Goal: Browse casually: Explore the website without a specific task or goal

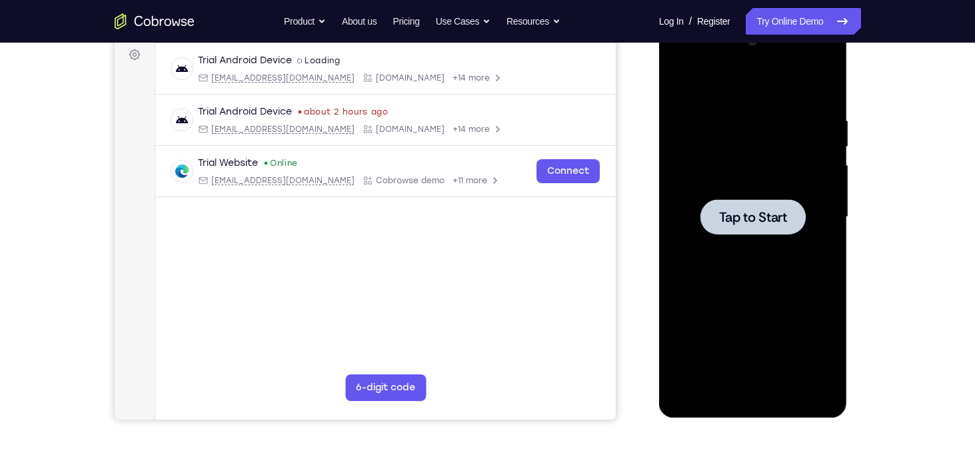
click at [765, 265] on div at bounding box center [753, 217] width 168 height 373
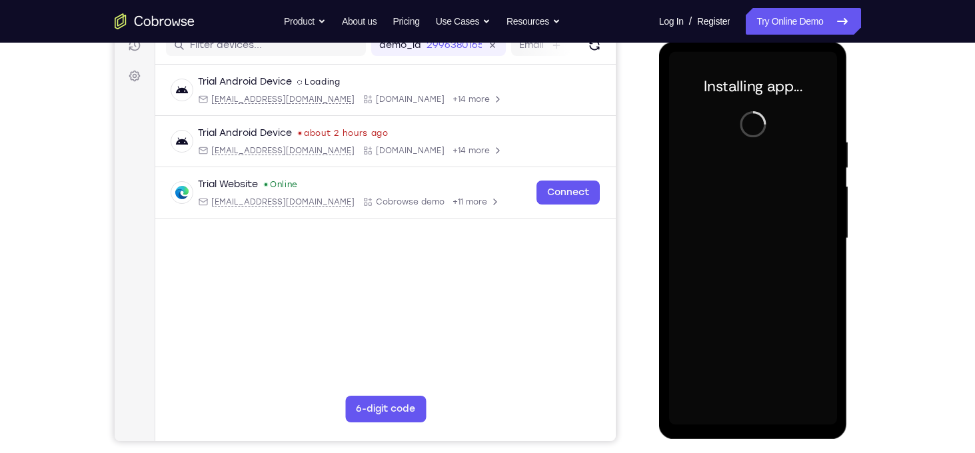
scroll to position [179, 0]
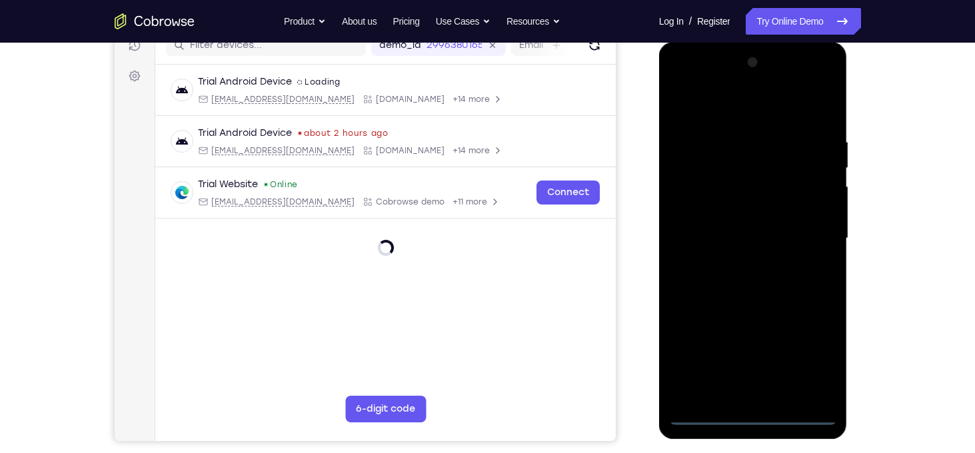
click at [756, 418] on div at bounding box center [753, 238] width 168 height 373
click at [809, 364] on div at bounding box center [753, 238] width 168 height 373
click at [680, 81] on div at bounding box center [753, 238] width 168 height 373
click at [806, 229] on div at bounding box center [753, 238] width 168 height 373
click at [742, 265] on div at bounding box center [753, 238] width 168 height 373
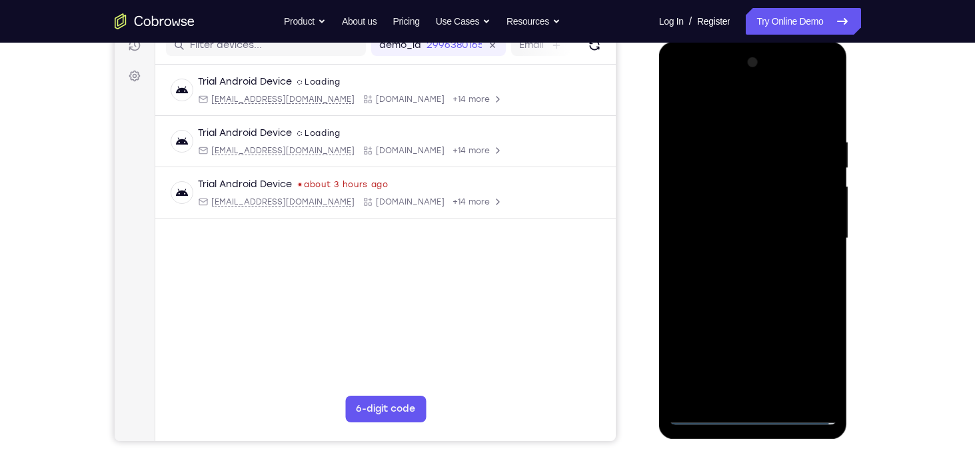
click at [742, 223] on div at bounding box center [753, 238] width 168 height 373
click at [706, 211] on div at bounding box center [753, 238] width 168 height 373
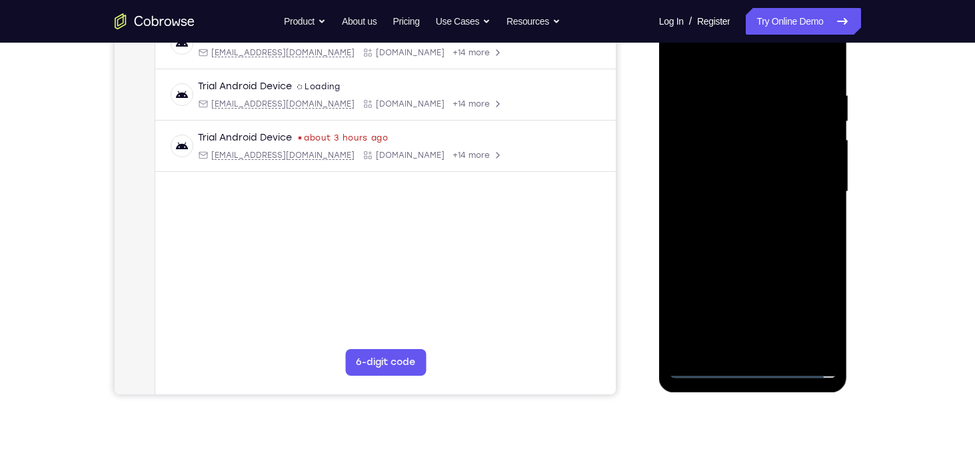
scroll to position [133, 0]
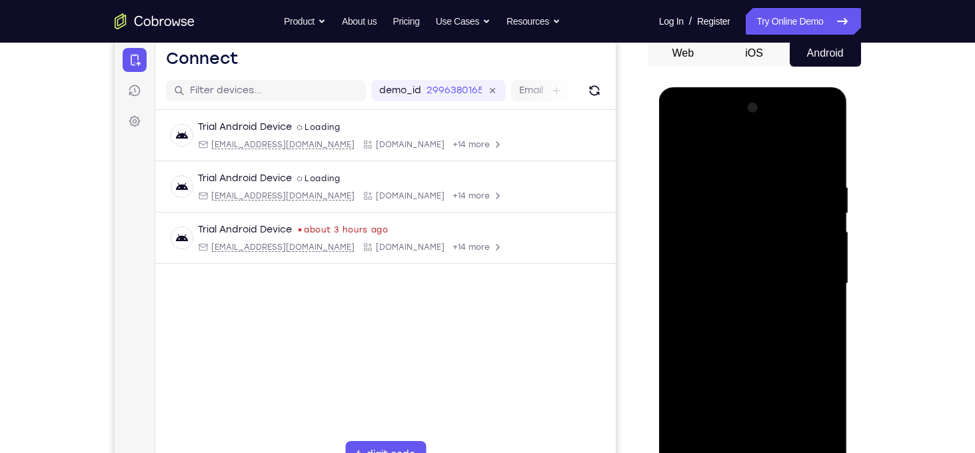
click at [699, 281] on div at bounding box center [753, 283] width 168 height 373
click at [722, 326] on div at bounding box center [753, 283] width 168 height 373
click at [760, 349] on div at bounding box center [753, 283] width 168 height 373
drag, startPoint x: 707, startPoint y: 161, endPoint x: 926, endPoint y: 175, distance: 219.7
click at [849, 175] on html "Online web based iOS Simulators and Android Emulators. Run iPhone, iPad, Mobile…" at bounding box center [754, 287] width 190 height 400
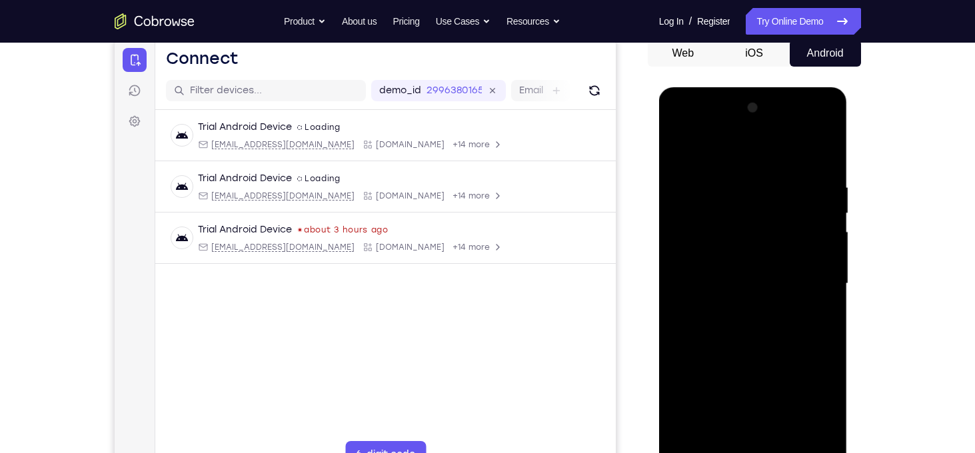
click at [740, 181] on div at bounding box center [753, 283] width 168 height 373
click at [810, 435] on div at bounding box center [753, 283] width 168 height 373
click at [707, 151] on div at bounding box center [753, 283] width 168 height 373
drag, startPoint x: 734, startPoint y: 365, endPoint x: 752, endPoint y: 251, distance: 115.9
click at [752, 251] on div at bounding box center [753, 283] width 168 height 373
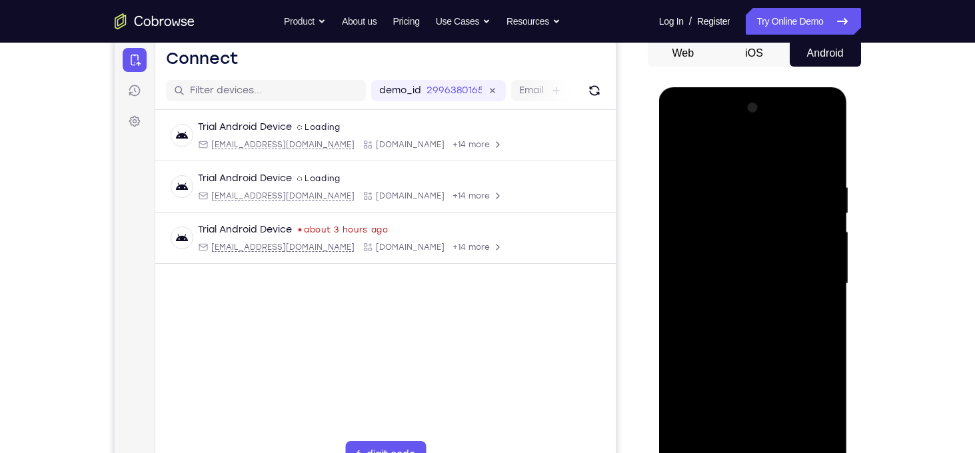
drag, startPoint x: 767, startPoint y: 245, endPoint x: 758, endPoint y: 369, distance: 124.3
click at [758, 369] on div at bounding box center [753, 283] width 168 height 373
click at [682, 147] on div at bounding box center [753, 283] width 168 height 373
click at [823, 155] on div at bounding box center [753, 283] width 168 height 373
drag, startPoint x: 772, startPoint y: 357, endPoint x: 783, endPoint y: 241, distance: 116.4
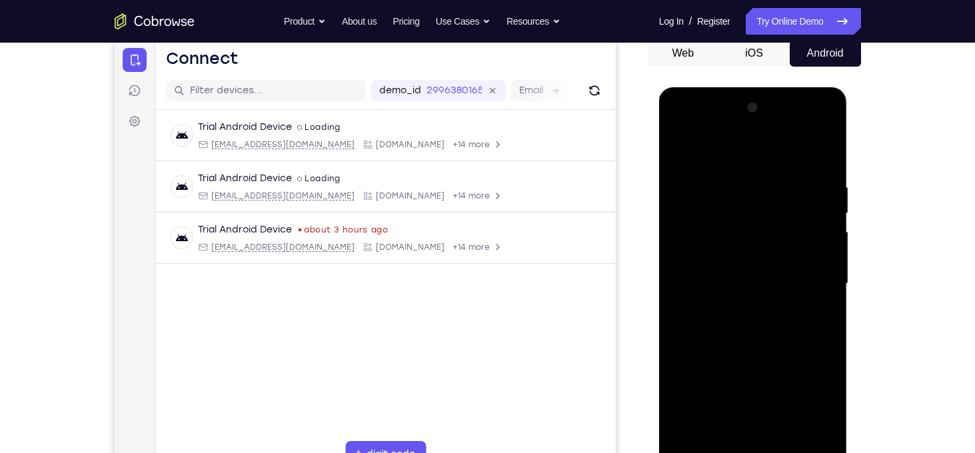
click at [783, 241] on div at bounding box center [753, 283] width 168 height 373
click at [830, 203] on div at bounding box center [753, 283] width 168 height 373
click at [703, 194] on div at bounding box center [753, 283] width 168 height 373
drag, startPoint x: 780, startPoint y: 229, endPoint x: 738, endPoint y: 385, distance: 162.3
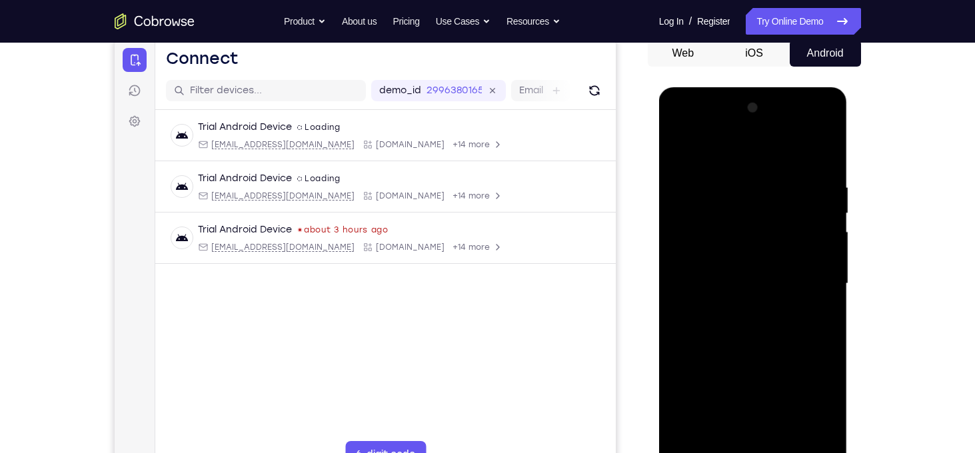
click at [738, 385] on div at bounding box center [753, 283] width 168 height 373
drag, startPoint x: 782, startPoint y: 259, endPoint x: 721, endPoint y: 470, distance: 220.4
click at [721, 452] on div at bounding box center [753, 285] width 189 height 397
click at [794, 235] on div at bounding box center [753, 283] width 168 height 373
click at [826, 211] on div at bounding box center [753, 283] width 168 height 373
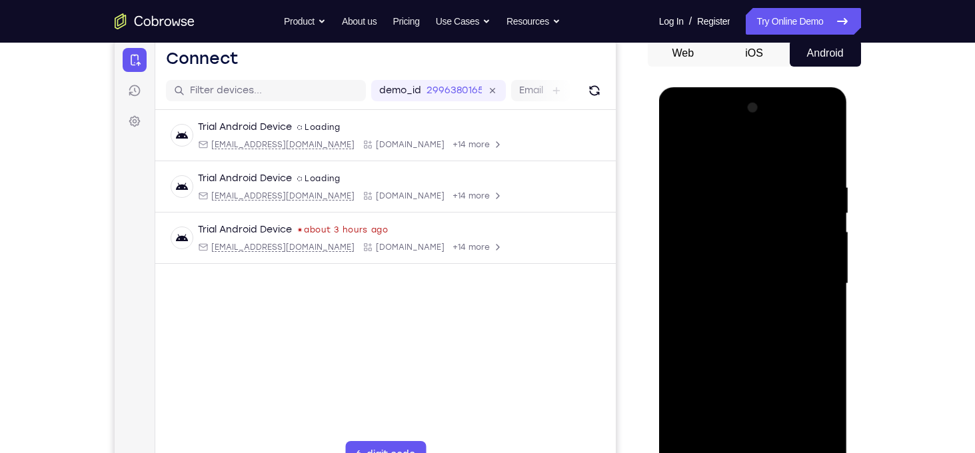
click at [826, 211] on div at bounding box center [753, 283] width 168 height 373
click at [680, 153] on div at bounding box center [753, 283] width 168 height 373
drag, startPoint x: 806, startPoint y: 207, endPoint x: 775, endPoint y: 410, distance: 205.5
click at [775, 410] on div at bounding box center [753, 283] width 168 height 373
click at [679, 149] on div at bounding box center [753, 283] width 168 height 373
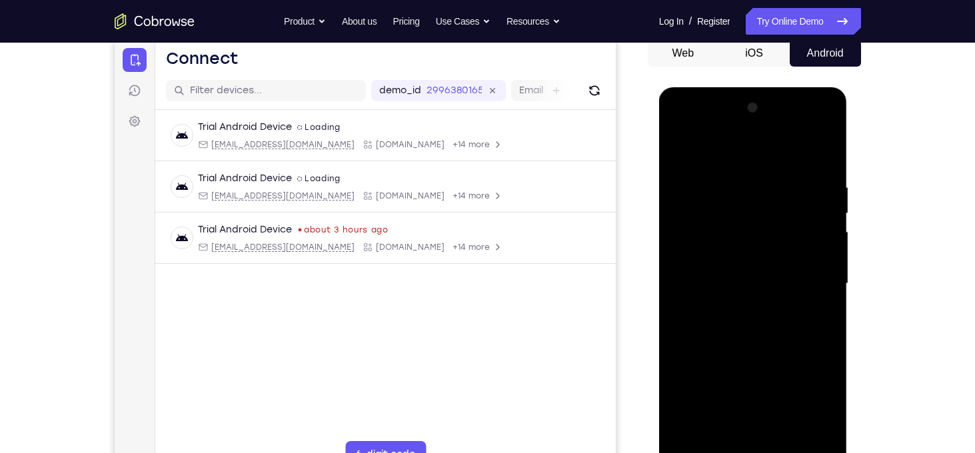
drag, startPoint x: 788, startPoint y: 362, endPoint x: 793, endPoint y: 170, distance: 192.0
click at [793, 170] on div at bounding box center [753, 283] width 168 height 373
drag, startPoint x: 783, startPoint y: 272, endPoint x: 770, endPoint y: 335, distance: 64.6
click at [770, 335] on div at bounding box center [753, 283] width 168 height 373
click at [784, 442] on div at bounding box center [753, 283] width 168 height 373
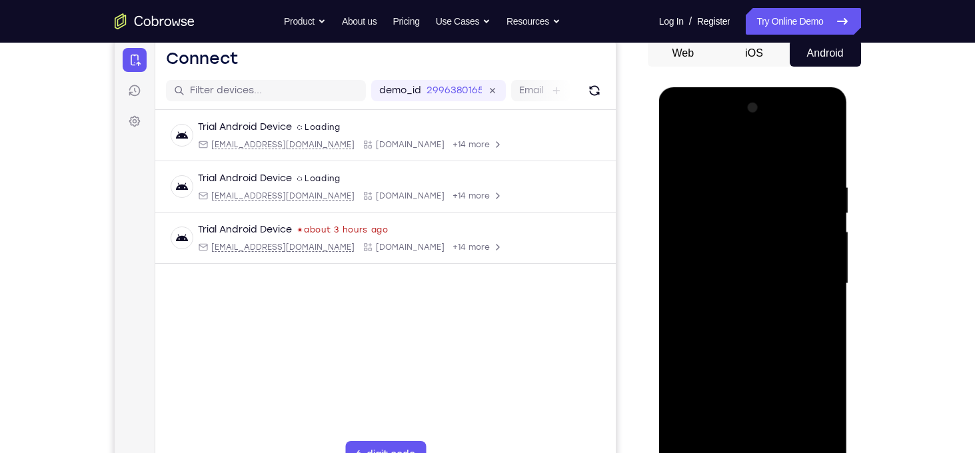
click at [761, 351] on div at bounding box center [753, 283] width 168 height 373
click at [734, 193] on div at bounding box center [753, 283] width 168 height 373
click at [760, 341] on div at bounding box center [753, 283] width 168 height 373
click at [680, 147] on div at bounding box center [753, 283] width 168 height 373
drag, startPoint x: 746, startPoint y: 357, endPoint x: 758, endPoint y: 193, distance: 164.3
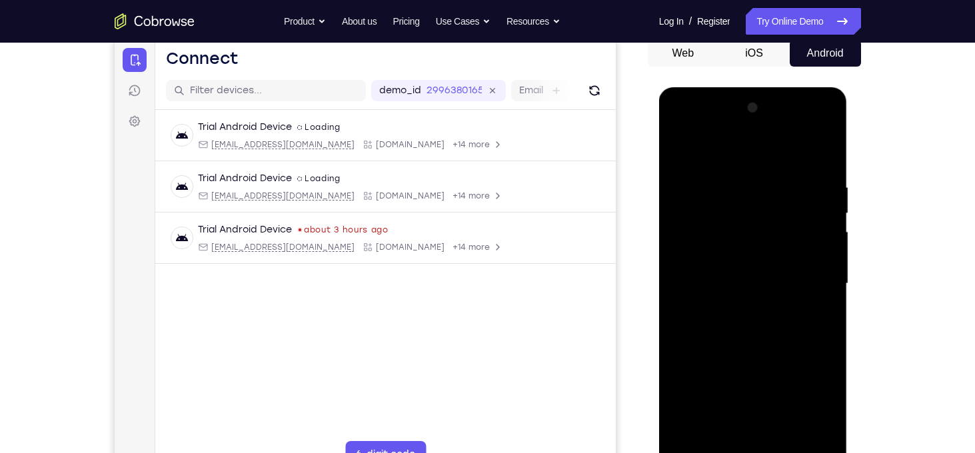
click at [758, 193] on div at bounding box center [753, 283] width 168 height 373
drag, startPoint x: 759, startPoint y: 382, endPoint x: 782, endPoint y: 207, distance: 177.5
click at [782, 207] on div at bounding box center [753, 283] width 168 height 373
drag, startPoint x: 770, startPoint y: 381, endPoint x: 793, endPoint y: 168, distance: 214.4
click at [793, 168] on div at bounding box center [753, 283] width 168 height 373
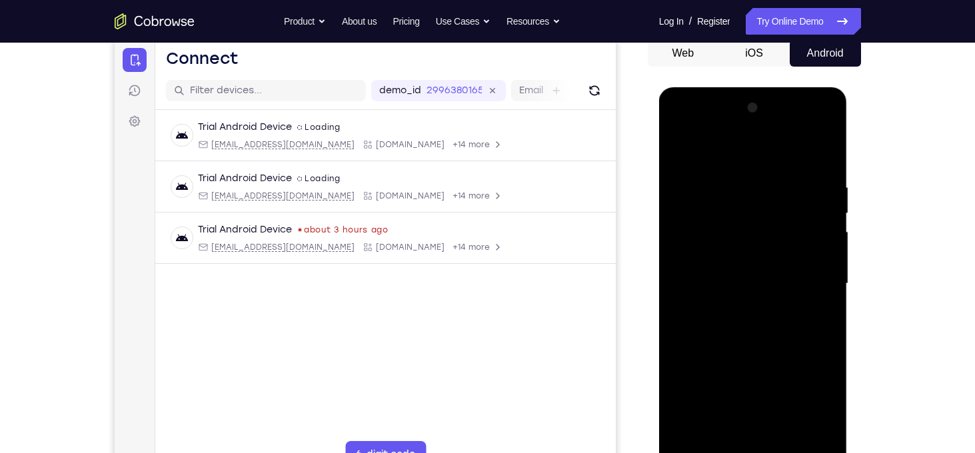
click at [826, 263] on div at bounding box center [753, 283] width 168 height 373
drag, startPoint x: 788, startPoint y: 370, endPoint x: 801, endPoint y: 179, distance: 191.0
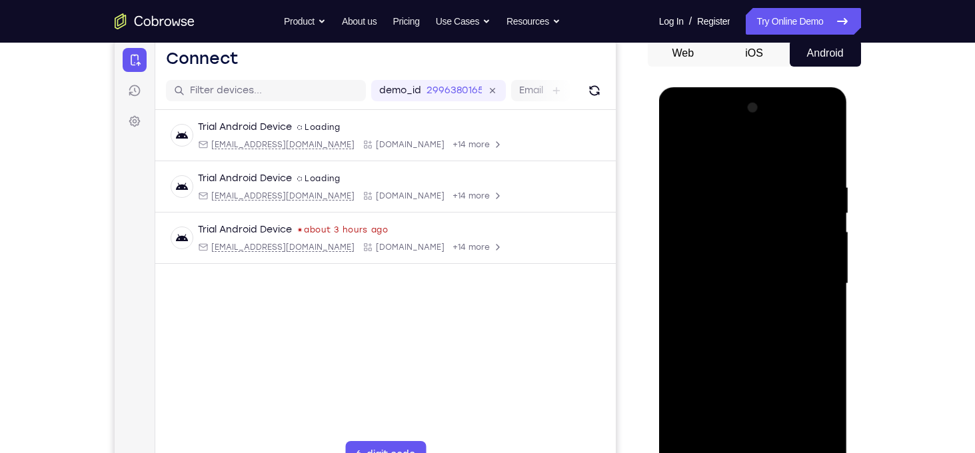
click at [801, 179] on div at bounding box center [753, 283] width 168 height 373
click at [826, 253] on div at bounding box center [753, 283] width 168 height 373
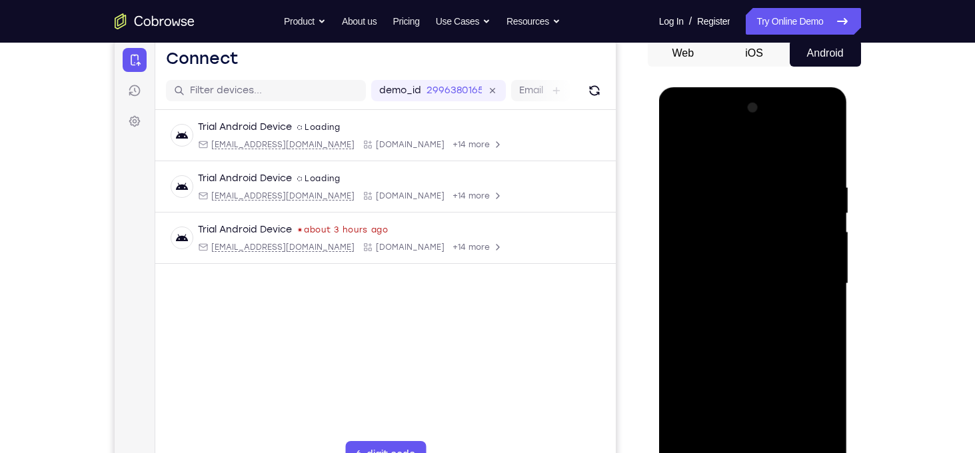
click at [826, 253] on div at bounding box center [753, 283] width 168 height 373
click at [786, 435] on div at bounding box center [753, 283] width 168 height 373
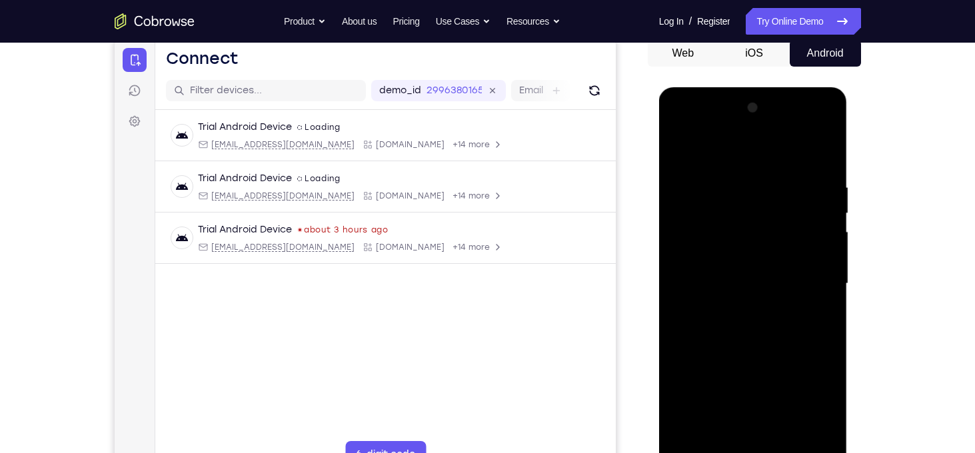
click at [680, 148] on div at bounding box center [753, 283] width 168 height 373
click at [688, 446] on div at bounding box center [753, 283] width 168 height 373
click at [774, 183] on div at bounding box center [753, 283] width 168 height 373
click at [824, 319] on div at bounding box center [753, 283] width 168 height 373
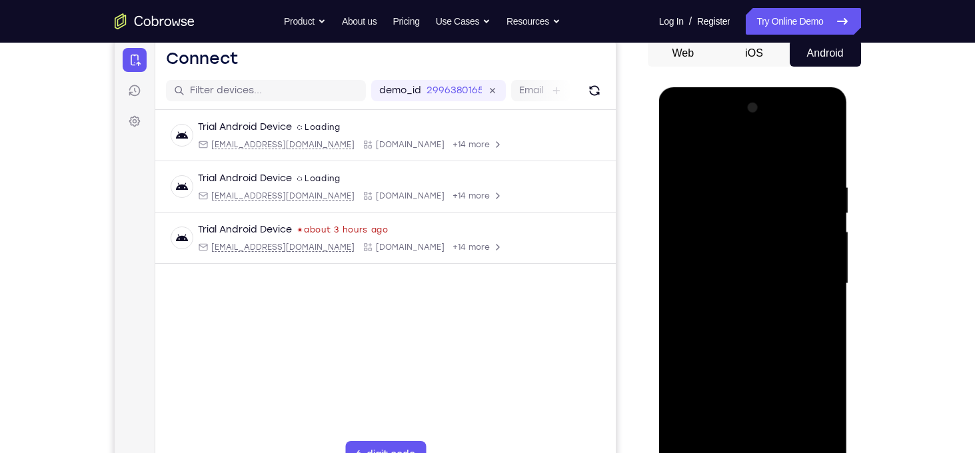
click at [827, 277] on div at bounding box center [753, 283] width 168 height 373
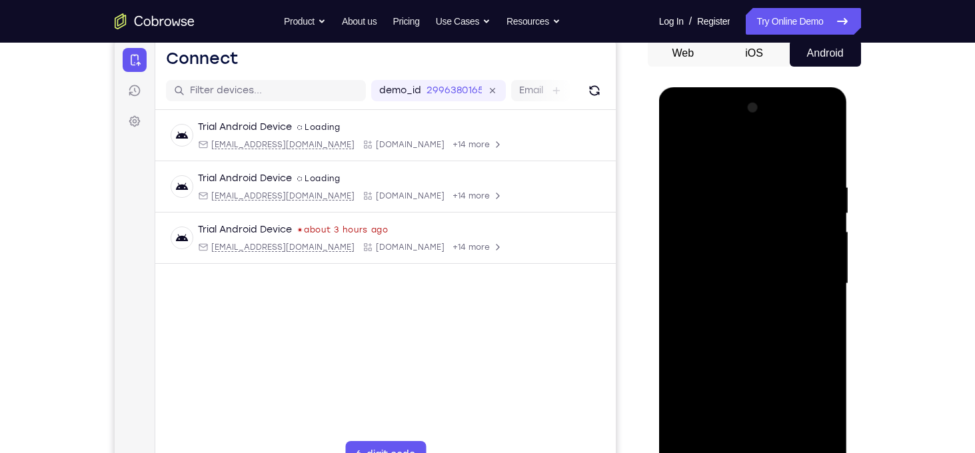
click at [827, 277] on div at bounding box center [753, 283] width 168 height 373
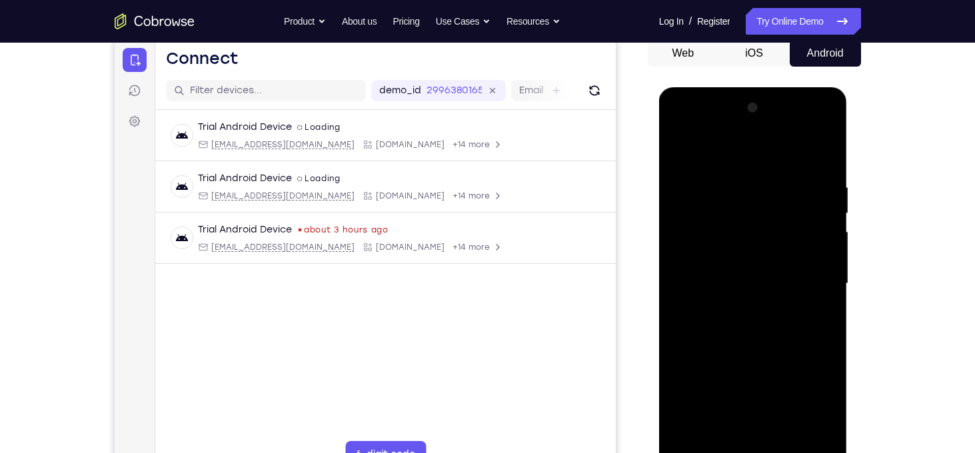
click at [822, 155] on div at bounding box center [753, 283] width 168 height 373
drag, startPoint x: 752, startPoint y: 361, endPoint x: 789, endPoint y: 223, distance: 142.9
click at [789, 223] on div at bounding box center [753, 283] width 168 height 373
drag, startPoint x: 760, startPoint y: 367, endPoint x: 796, endPoint y: 176, distance: 194.6
click at [796, 176] on div at bounding box center [753, 283] width 168 height 373
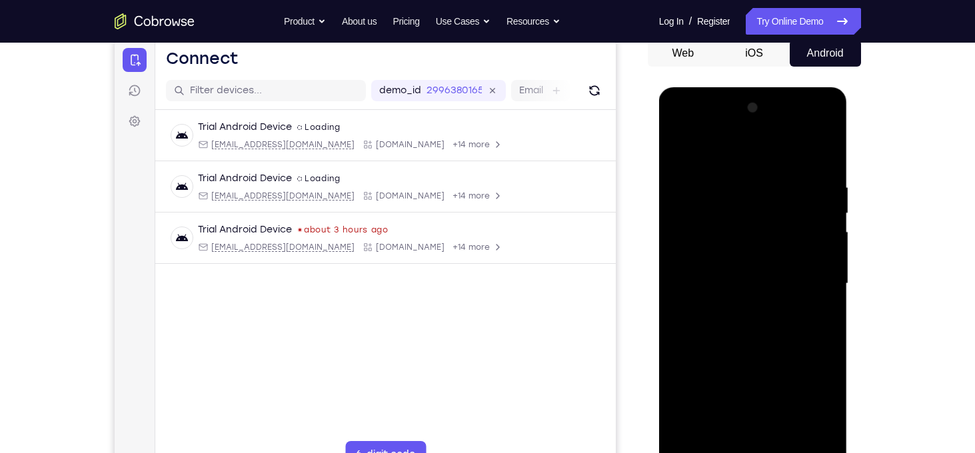
click at [822, 144] on div at bounding box center [753, 283] width 168 height 373
click at [730, 179] on div at bounding box center [753, 283] width 168 height 373
click at [682, 149] on div at bounding box center [753, 283] width 168 height 373
click at [796, 235] on div at bounding box center [753, 283] width 168 height 373
click at [678, 147] on div at bounding box center [753, 283] width 168 height 373
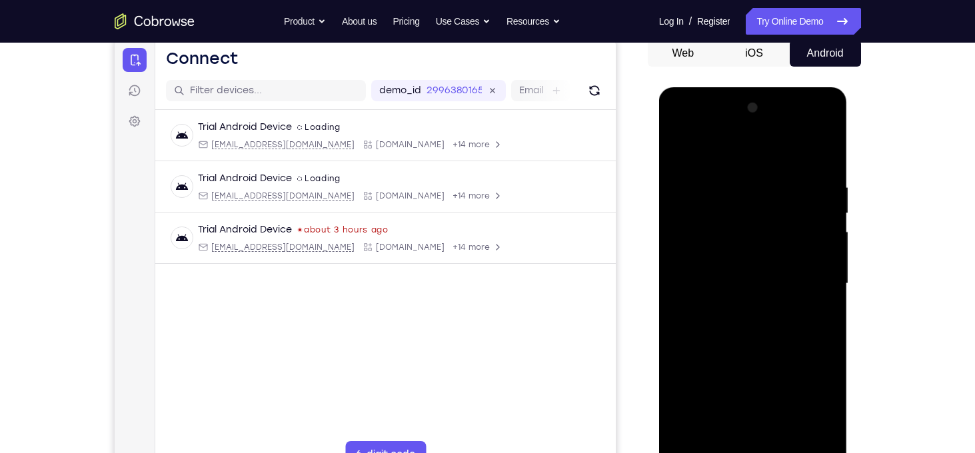
click at [758, 241] on div at bounding box center [753, 283] width 168 height 373
click at [750, 192] on div at bounding box center [753, 283] width 168 height 373
click at [682, 149] on div at bounding box center [753, 283] width 168 height 373
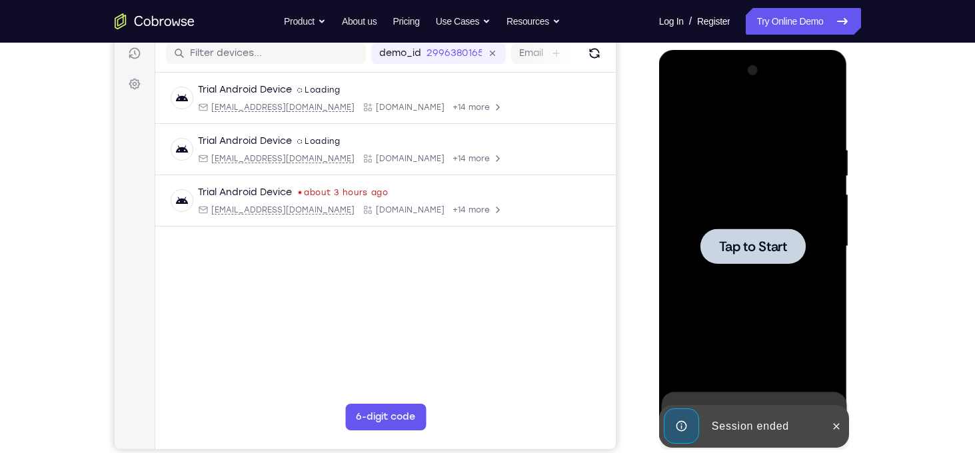
scroll to position [176, 0]
